Goal: Book appointment/travel/reservation

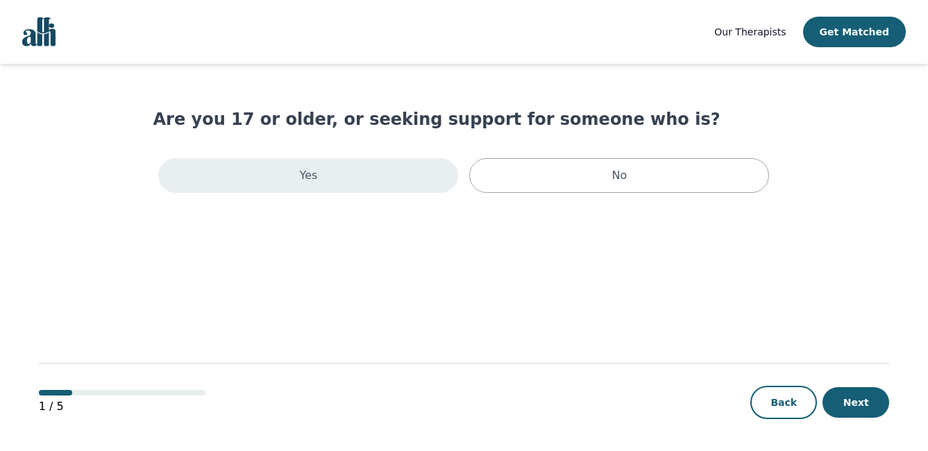
click at [341, 170] on div "Yes" at bounding box center [308, 175] width 300 height 35
click at [333, 189] on div "Yes" at bounding box center [308, 178] width 300 height 40
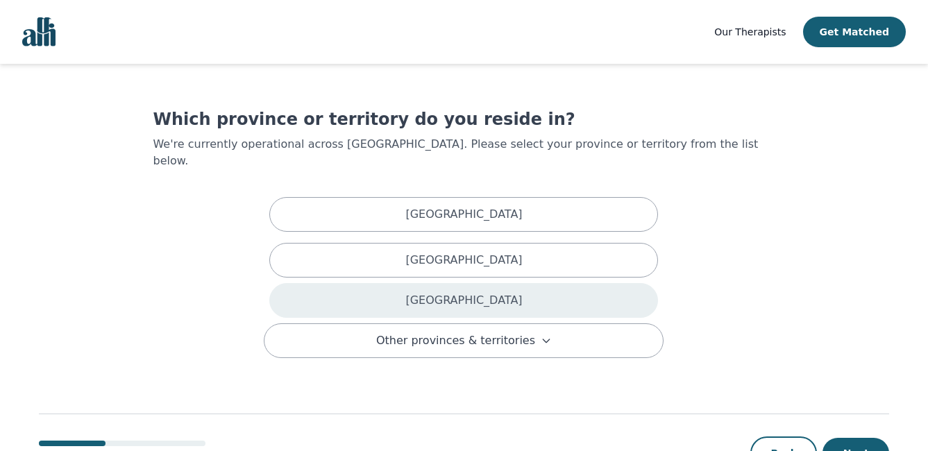
click at [412, 283] on div "[GEOGRAPHIC_DATA]" at bounding box center [463, 300] width 389 height 35
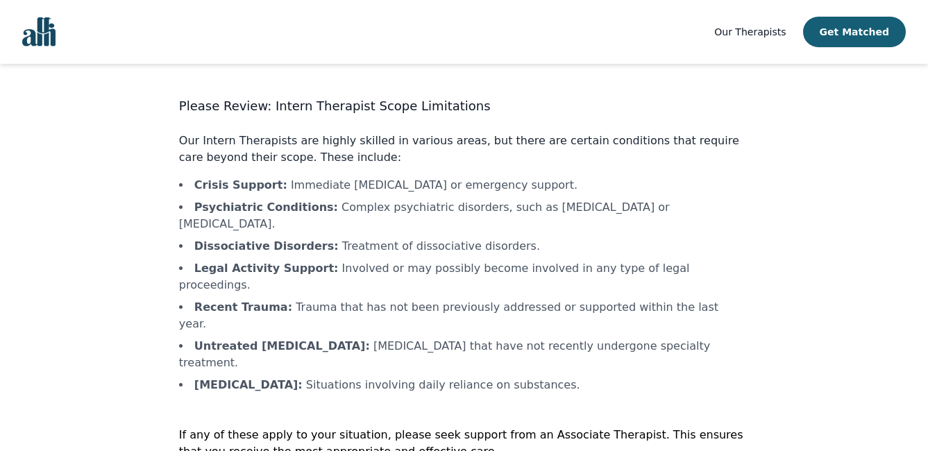
scroll to position [26, 0]
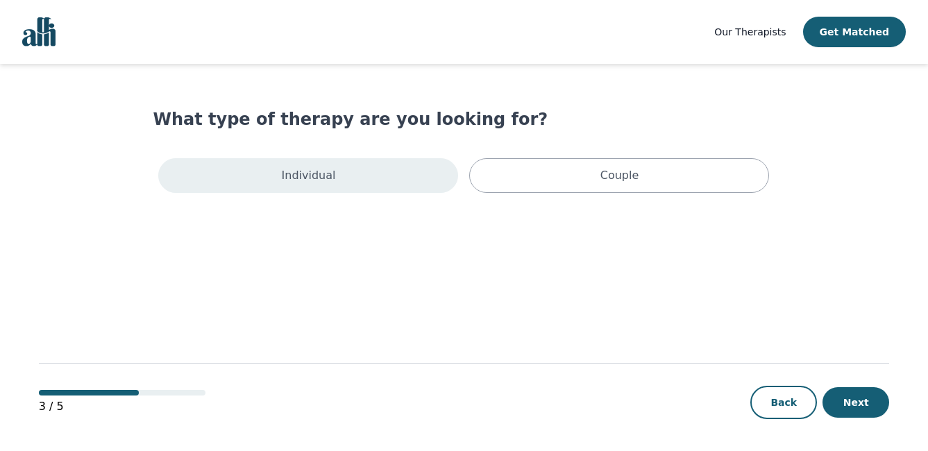
click at [310, 177] on p "Individual" at bounding box center [309, 175] width 54 height 17
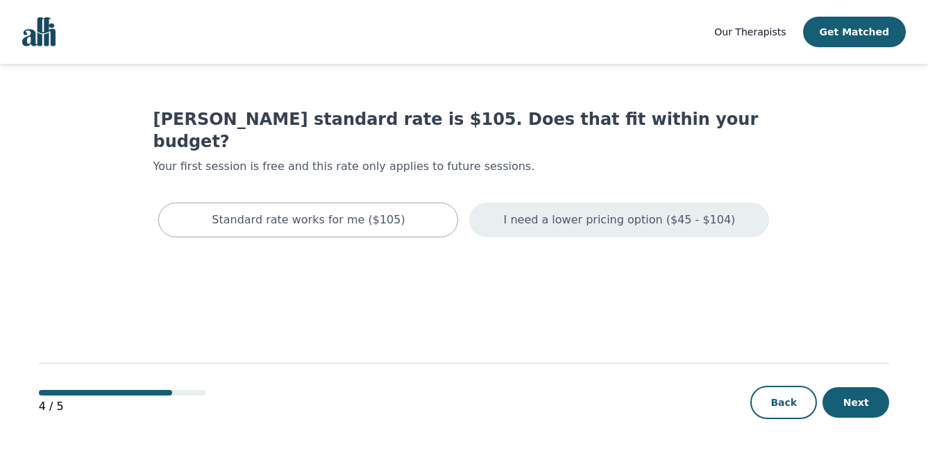
click at [600, 212] on p "I need a lower pricing option ($45 - $104)" at bounding box center [620, 220] width 232 height 17
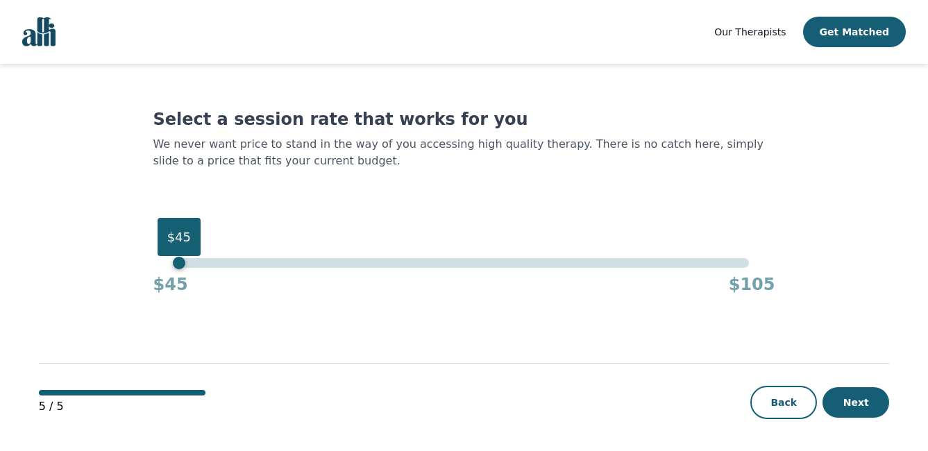
drag, startPoint x: 202, startPoint y: 263, endPoint x: 180, endPoint y: 266, distance: 22.4
click at [180, 266] on div "$45" at bounding box center [464, 263] width 570 height 10
click at [857, 394] on button "Next" at bounding box center [856, 402] width 67 height 31
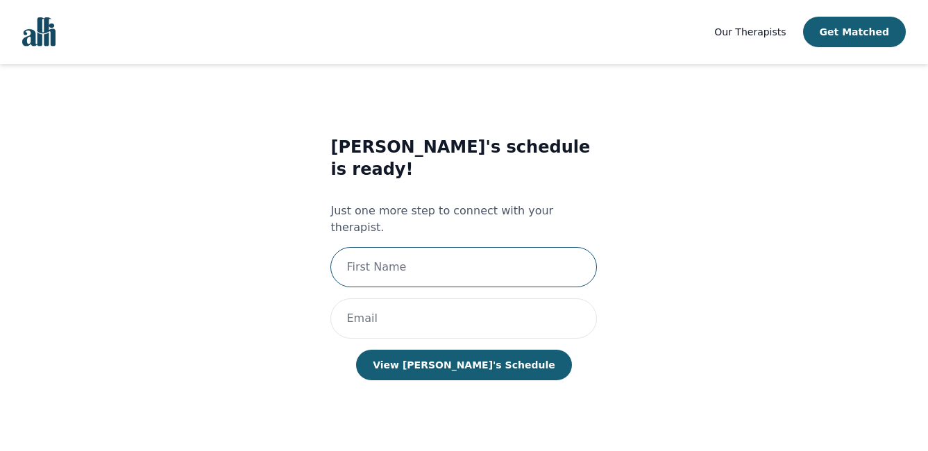
click at [423, 247] on input "text" at bounding box center [463, 267] width 267 height 40
type input "[PERSON_NAME]"
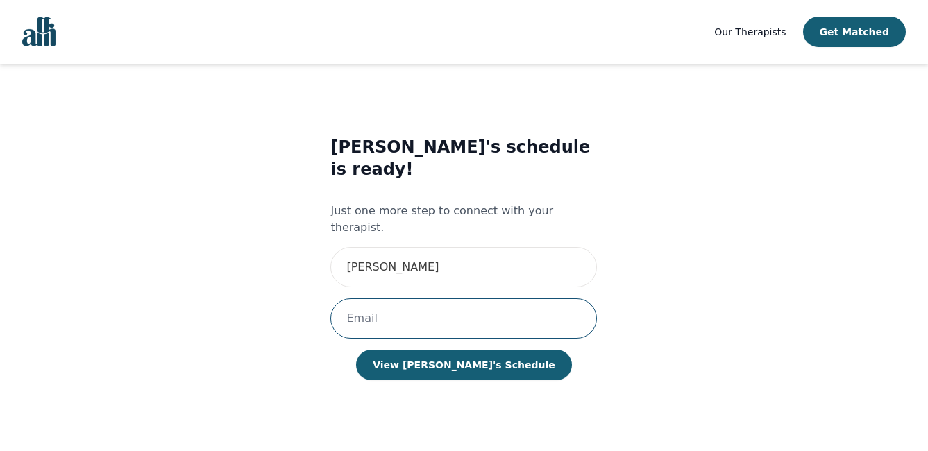
type input "[EMAIL_ADDRESS][DOMAIN_NAME]"
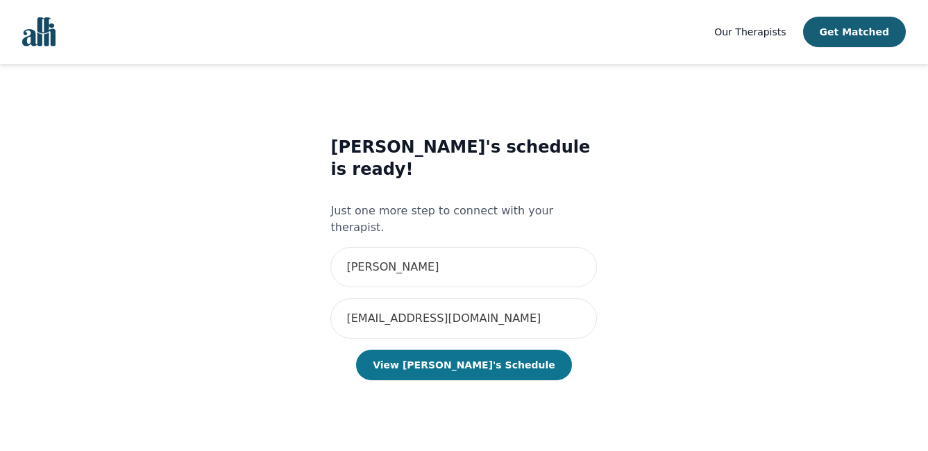
click at [445, 350] on button "View [PERSON_NAME]'s Schedule" at bounding box center [463, 365] width 215 height 31
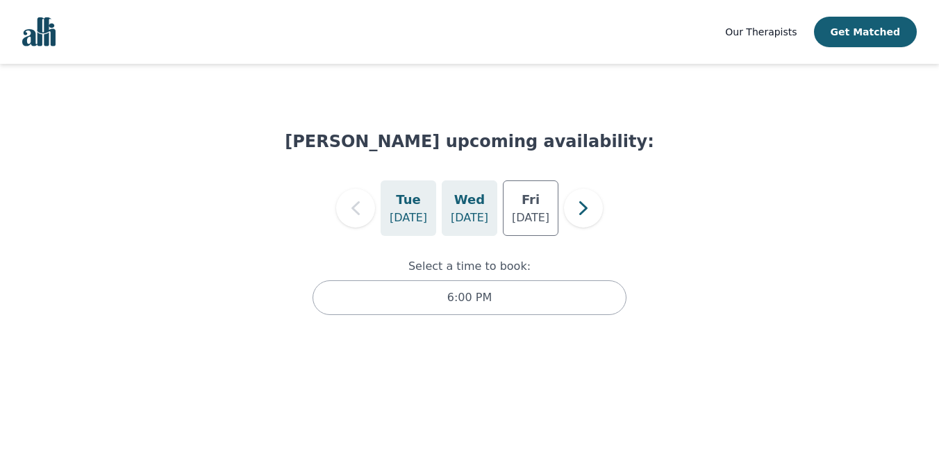
click at [451, 213] on div "[DATE]" at bounding box center [470, 209] width 56 height 56
click at [524, 214] on p "[DATE]" at bounding box center [530, 218] width 37 height 17
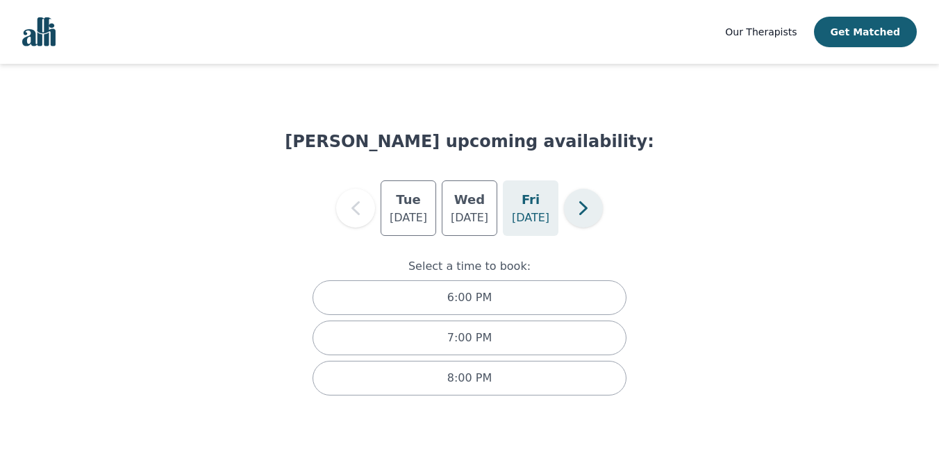
click at [587, 203] on icon "button" at bounding box center [583, 208] width 28 height 28
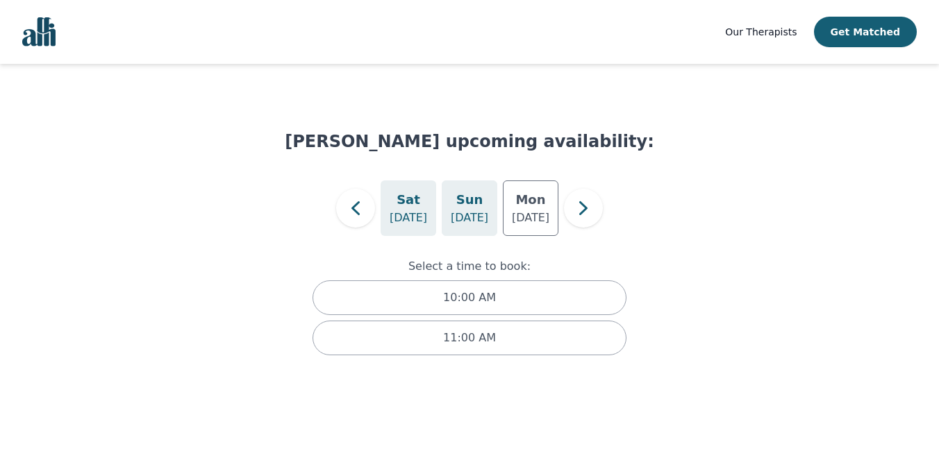
click at [470, 199] on h5 "Sun" at bounding box center [469, 199] width 27 height 19
click at [527, 213] on p "[DATE]" at bounding box center [530, 218] width 37 height 17
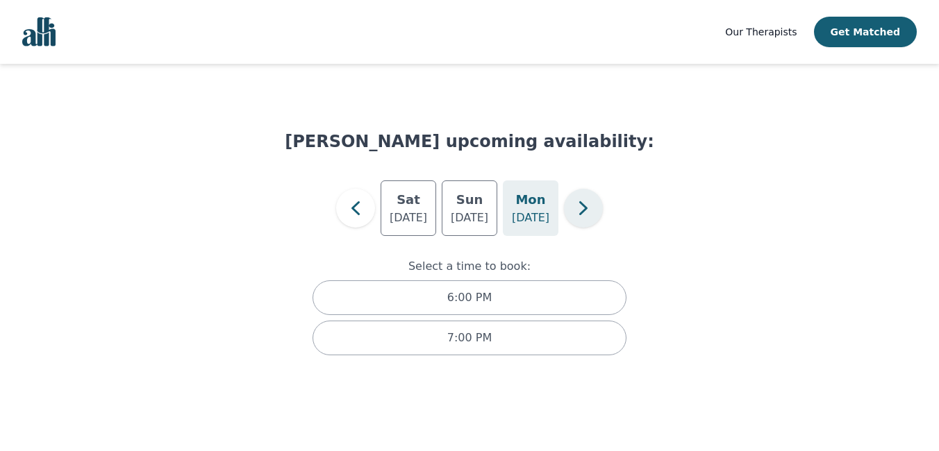
click at [583, 211] on icon "button" at bounding box center [583, 208] width 8 height 14
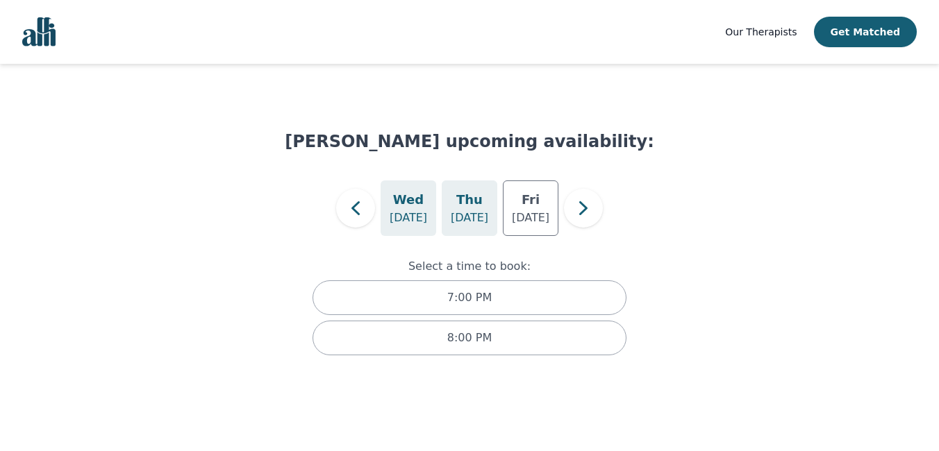
click at [480, 209] on h5 "Thu" at bounding box center [469, 199] width 26 height 19
click at [531, 209] on h5 "Fri" at bounding box center [530, 199] width 18 height 19
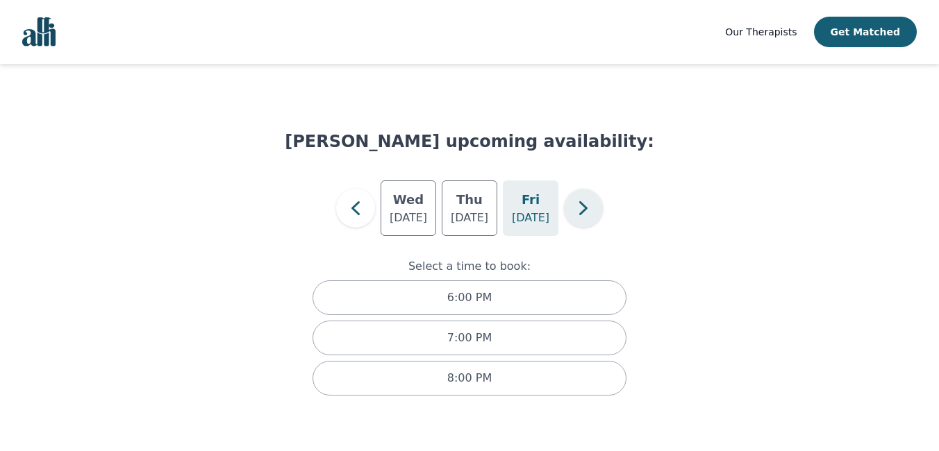
click at [578, 204] on icon "button" at bounding box center [583, 208] width 28 height 28
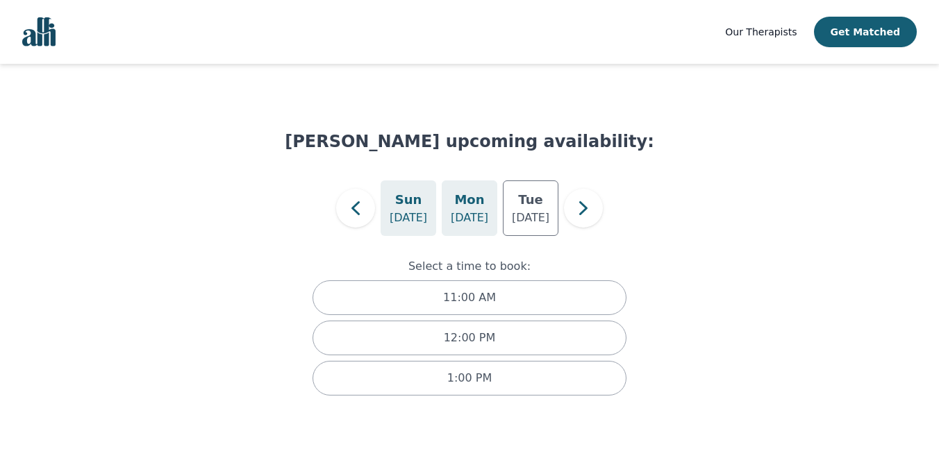
click at [482, 211] on p "[DATE]" at bounding box center [469, 218] width 37 height 17
click at [592, 208] on icon "button" at bounding box center [583, 208] width 28 height 28
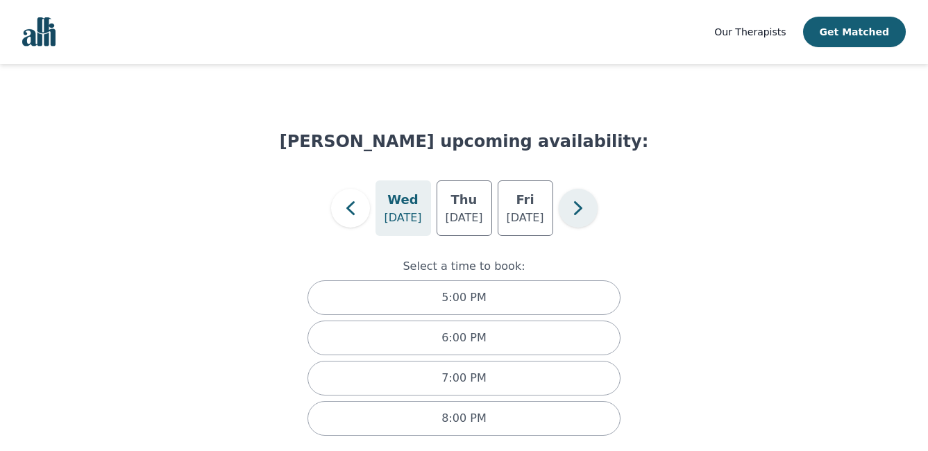
click at [589, 208] on icon "button" at bounding box center [578, 208] width 28 height 28
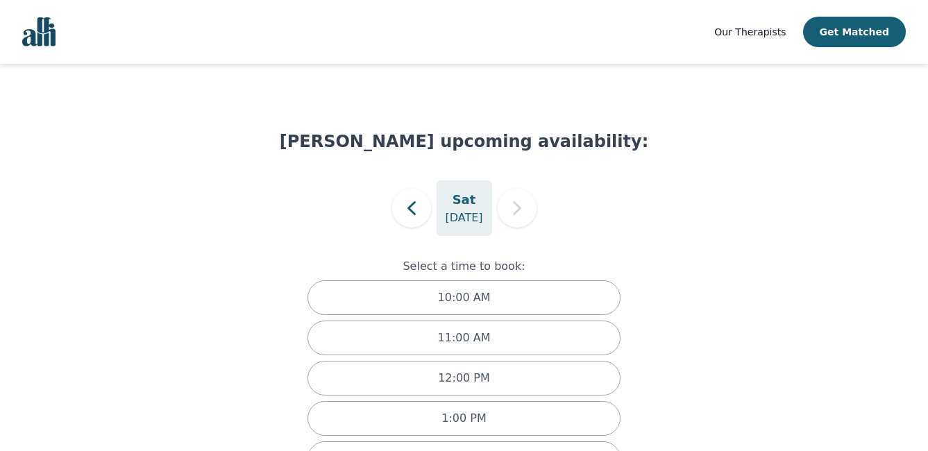
scroll to position [53, 0]
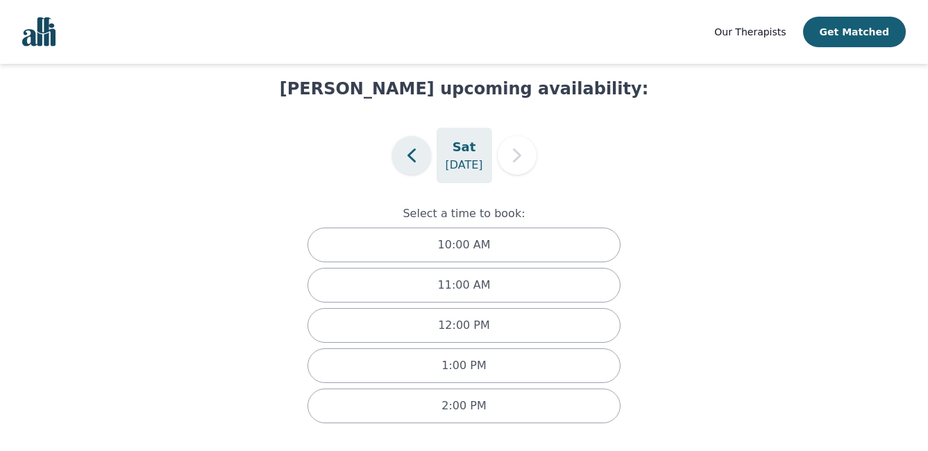
click at [423, 162] on icon "button" at bounding box center [412, 156] width 28 height 28
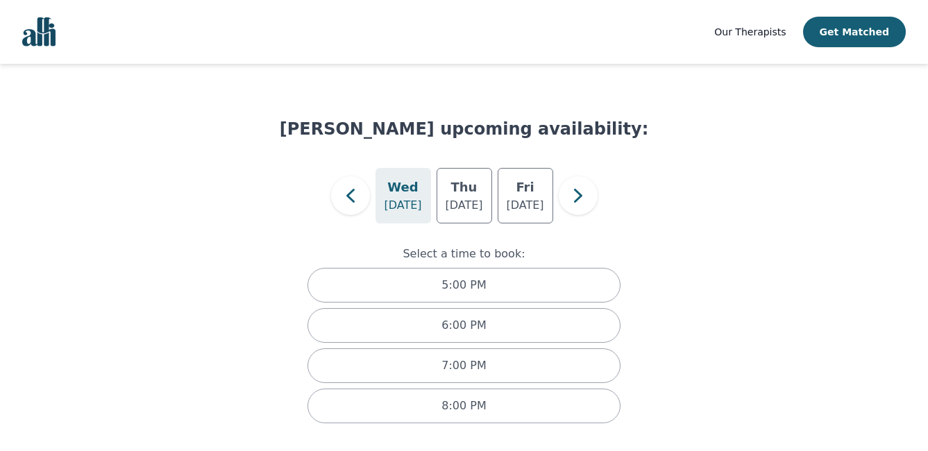
scroll to position [12, 0]
click at [354, 202] on icon "button" at bounding box center [350, 196] width 8 height 14
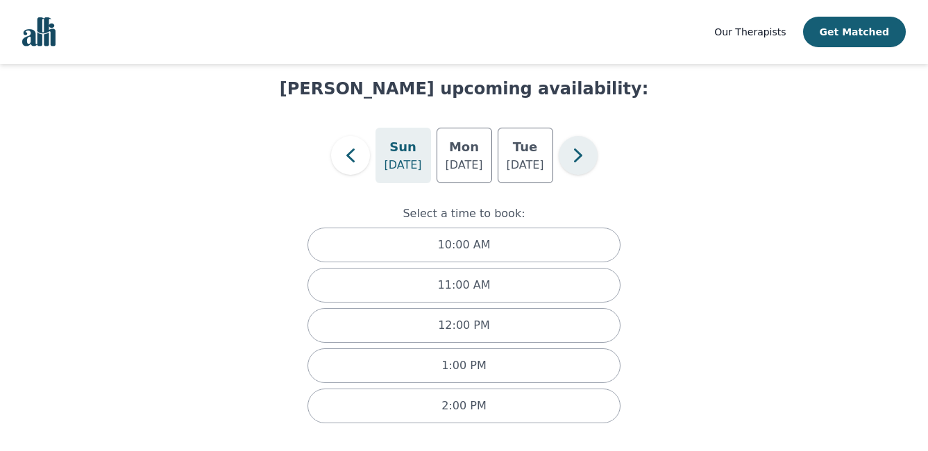
click at [585, 160] on icon "button" at bounding box center [578, 156] width 28 height 28
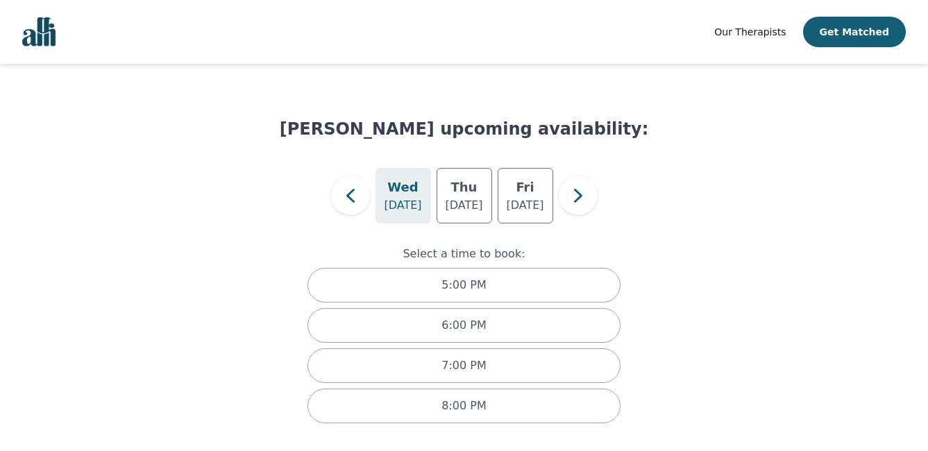
scroll to position [12, 0]
drag, startPoint x: 583, startPoint y: 160, endPoint x: 578, endPoint y: 179, distance: 19.4
click at [583, 165] on div "[PERSON_NAME] upcoming availability: [DATE] [DATE] [DATE] Select a time to book…" at bounding box center [464, 284] width 369 height 333
click at [578, 182] on icon "button" at bounding box center [578, 196] width 28 height 28
